Goal: Find specific page/section: Locate a particular part of the current website

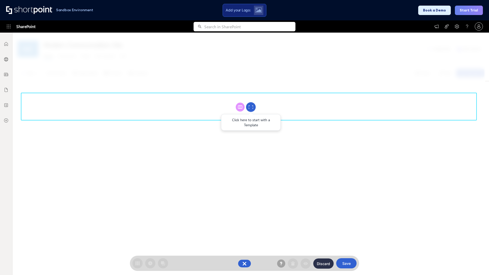
click at [251, 107] on circle at bounding box center [251, 107] width 10 height 10
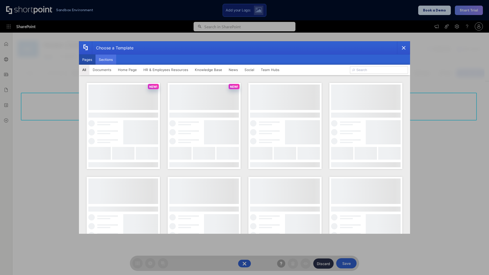
click at [106, 60] on button "Sections" at bounding box center [105, 59] width 21 height 10
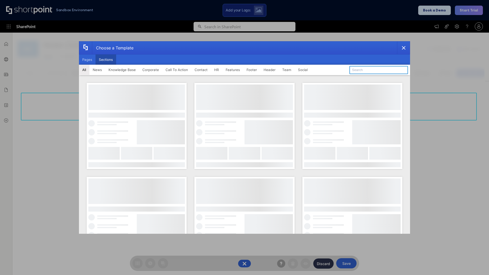
type input "Features Kit 1"
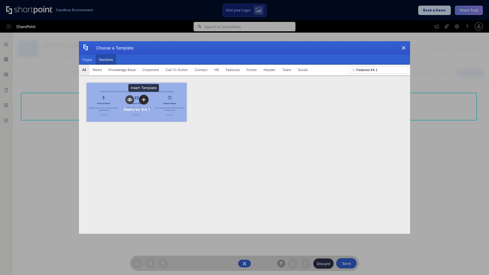
click at [144, 100] on icon "template selector" at bounding box center [144, 100] width 4 height 4
